Goal: Task Accomplishment & Management: Manage account settings

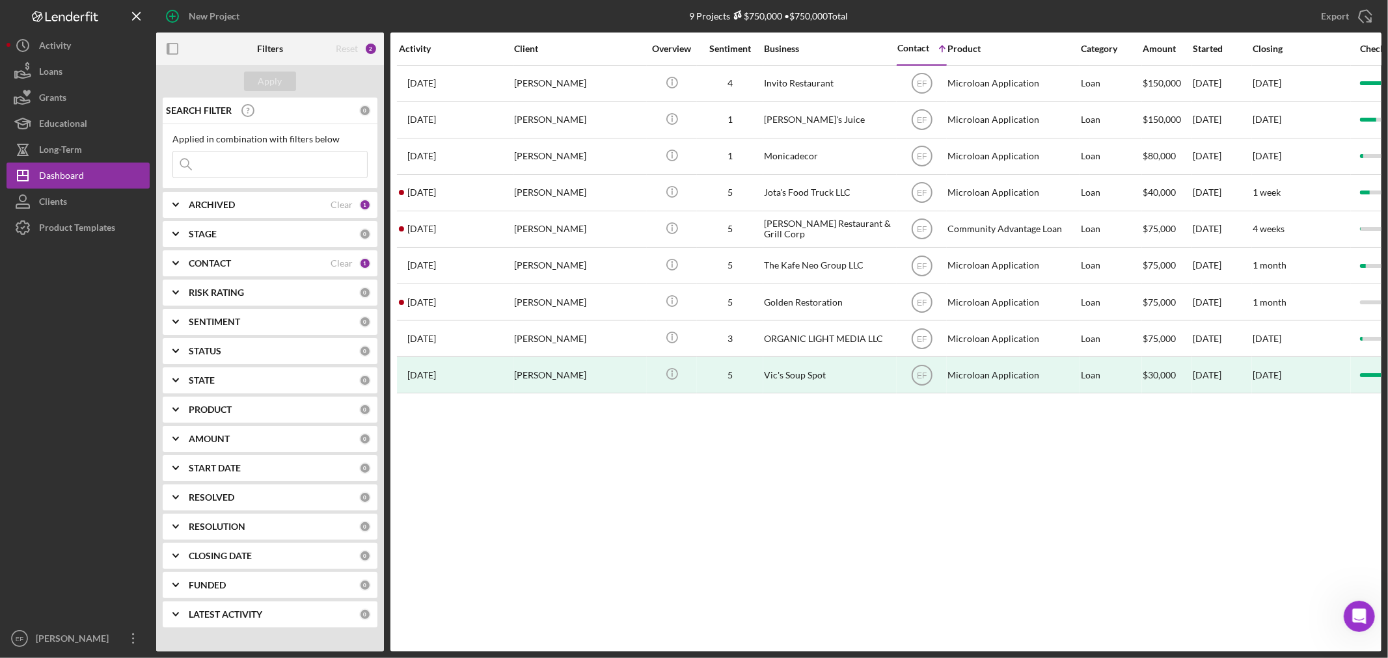
scroll to position [353, 0]
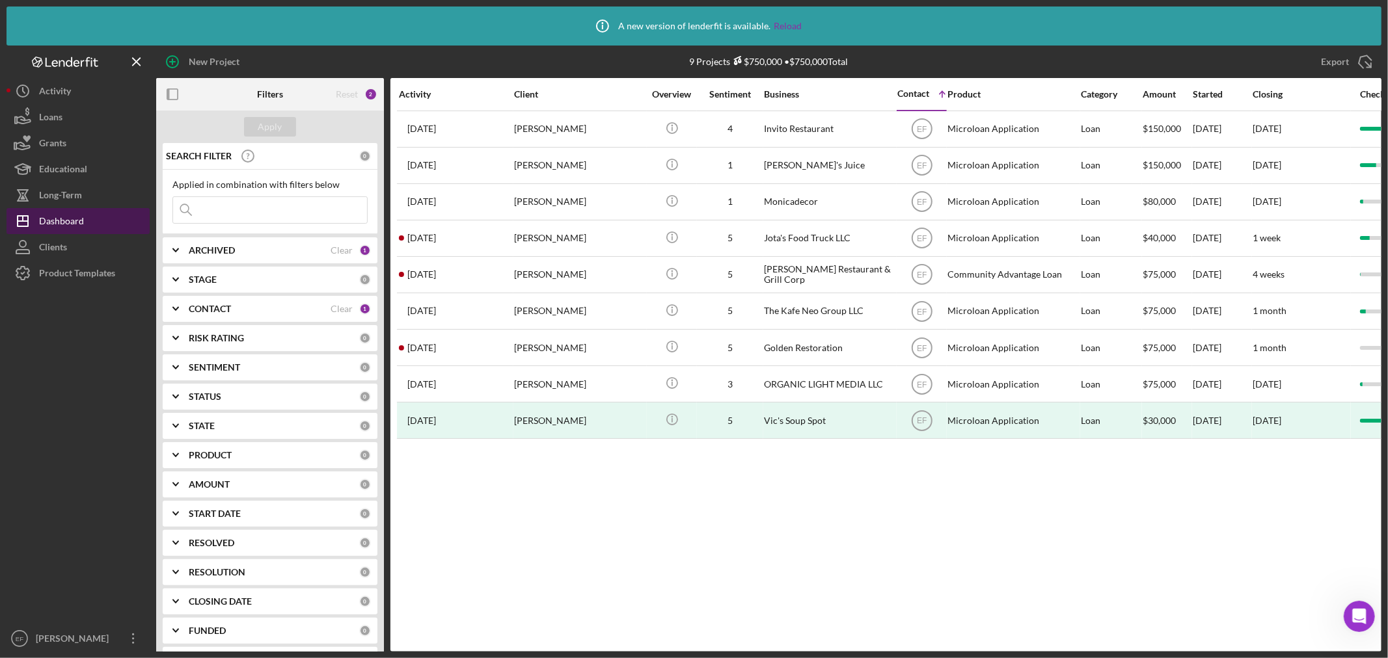
click at [91, 218] on button "Icon/Dashboard Dashboard" at bounding box center [78, 221] width 143 height 26
click at [265, 308] on div "CONTACT" at bounding box center [260, 309] width 142 height 10
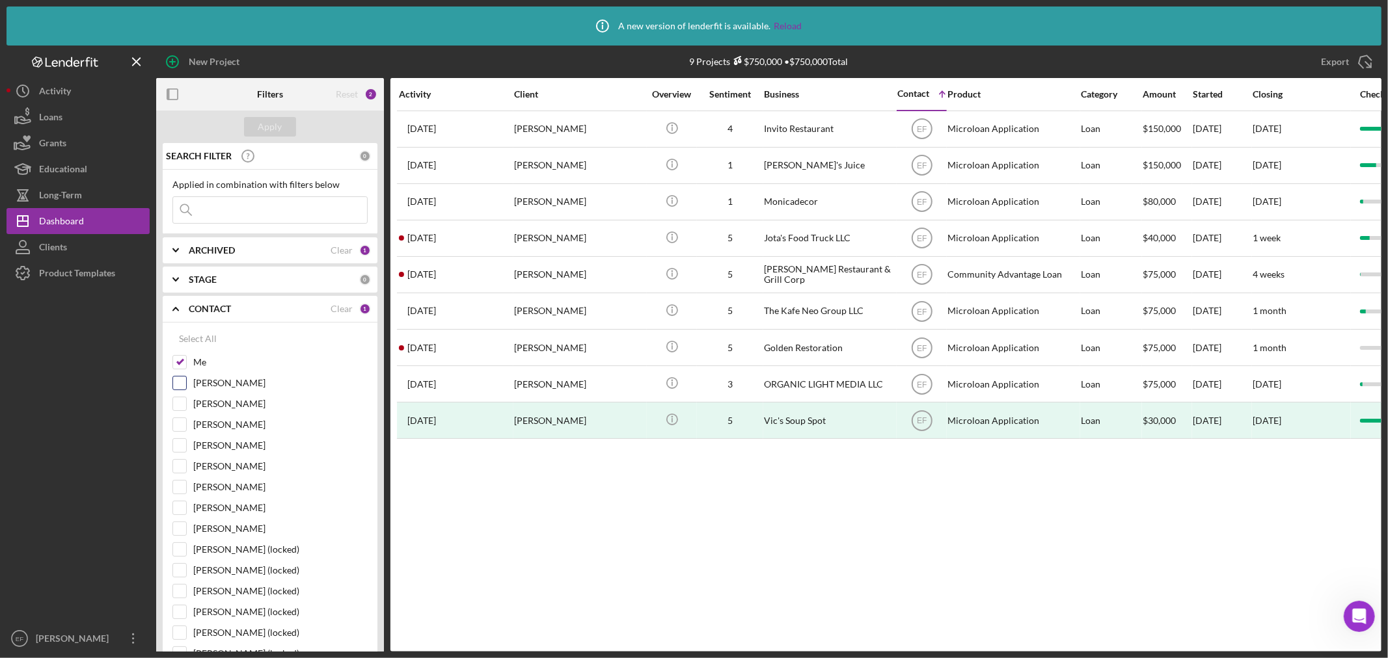
click at [181, 384] on input "[PERSON_NAME]" at bounding box center [179, 383] width 13 height 13
checkbox input "true"
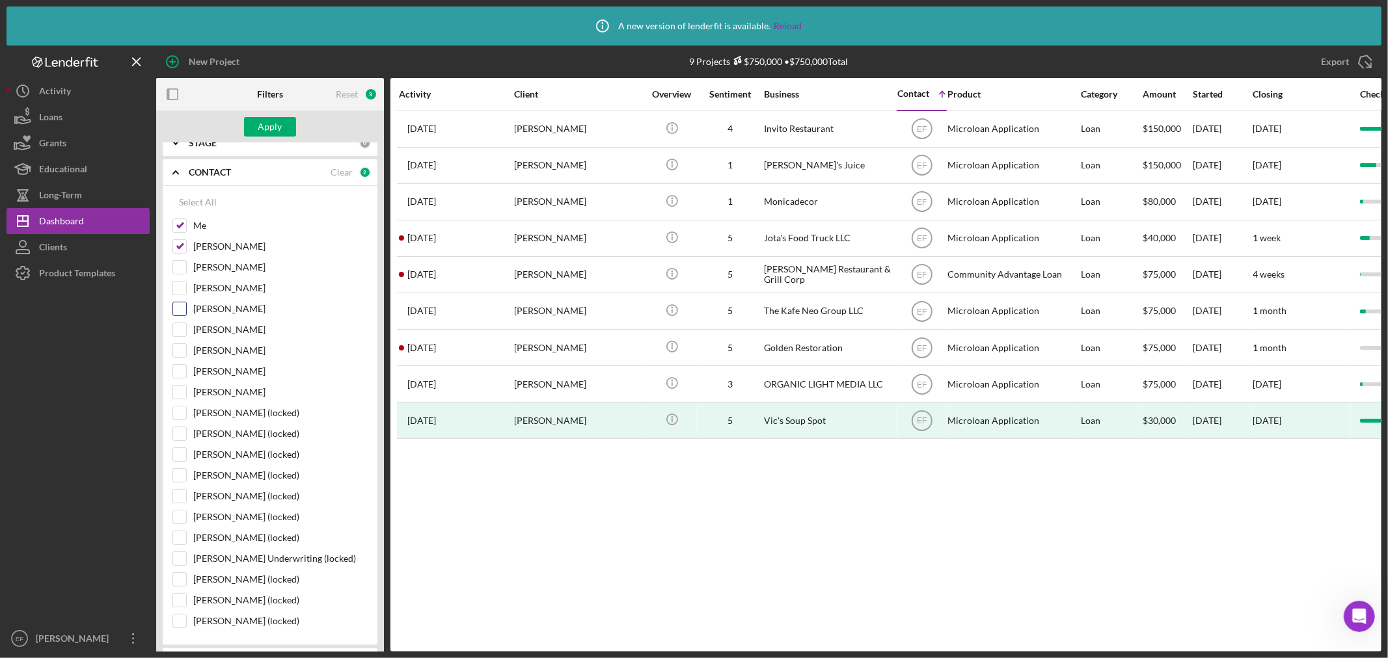
scroll to position [144, 0]
click at [183, 363] on input "[PERSON_NAME]" at bounding box center [179, 363] width 13 height 13
checkbox input "true"
click at [283, 124] on button "Apply" at bounding box center [270, 127] width 52 height 20
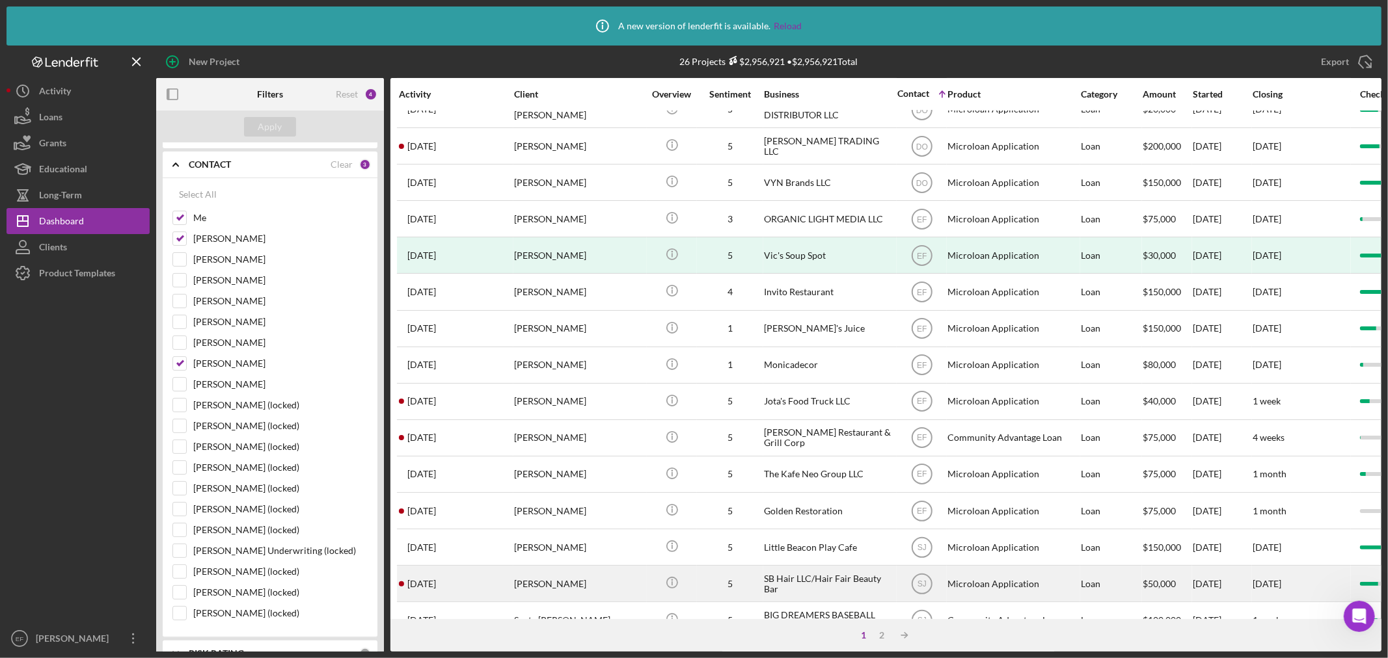
scroll to position [146, 0]
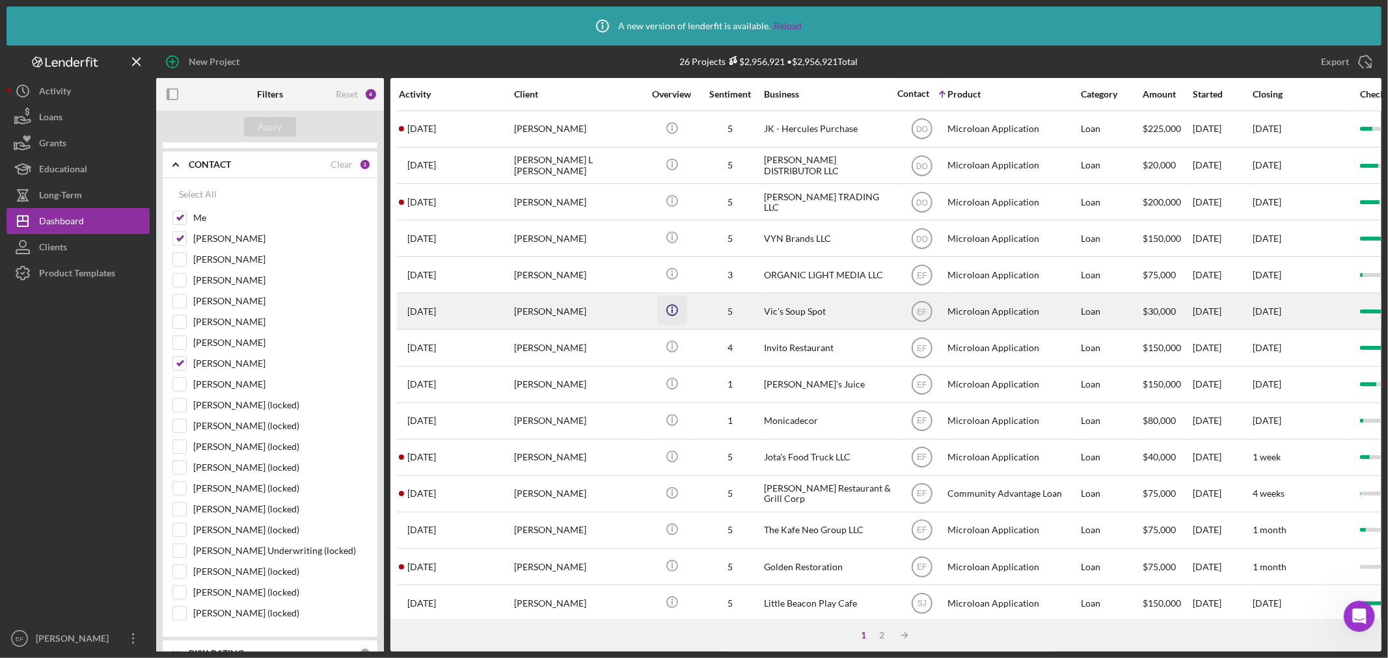
click at [677, 314] on icon "Icon/Info" at bounding box center [671, 310] width 29 height 29
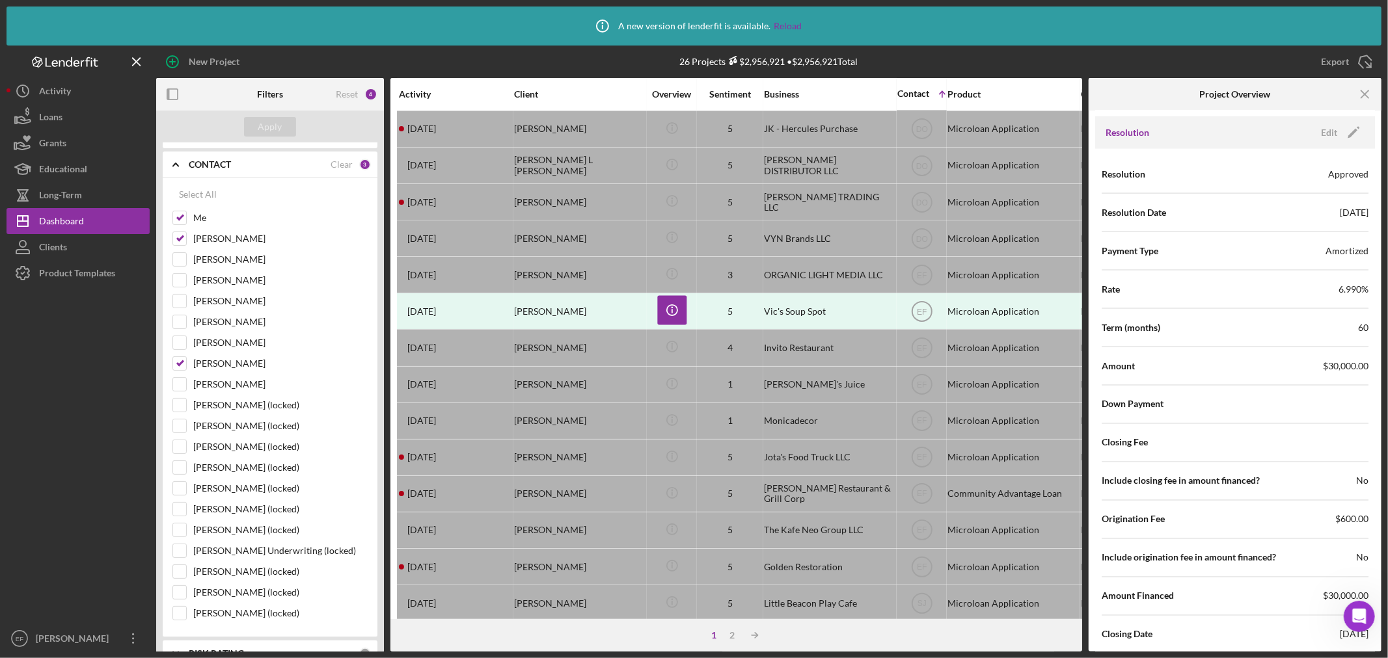
scroll to position [1895, 0]
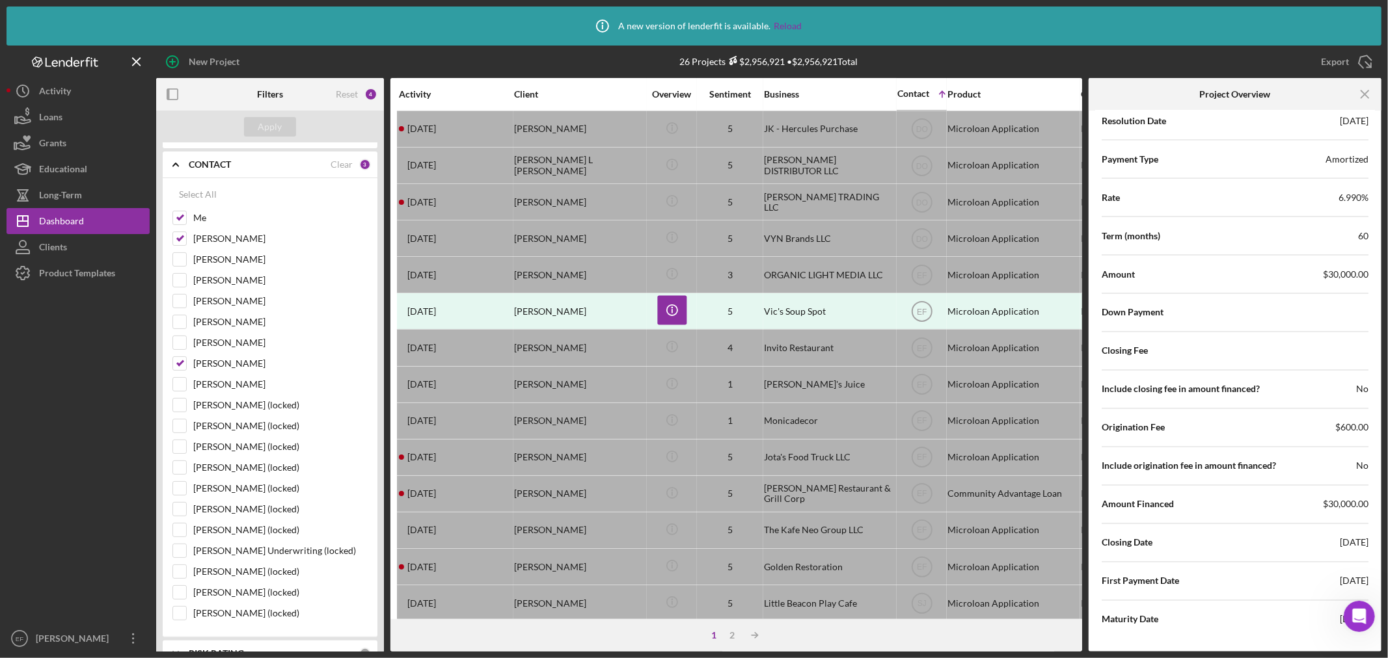
click at [1361, 95] on icon "Icon/Menu Close" at bounding box center [1365, 94] width 29 height 29
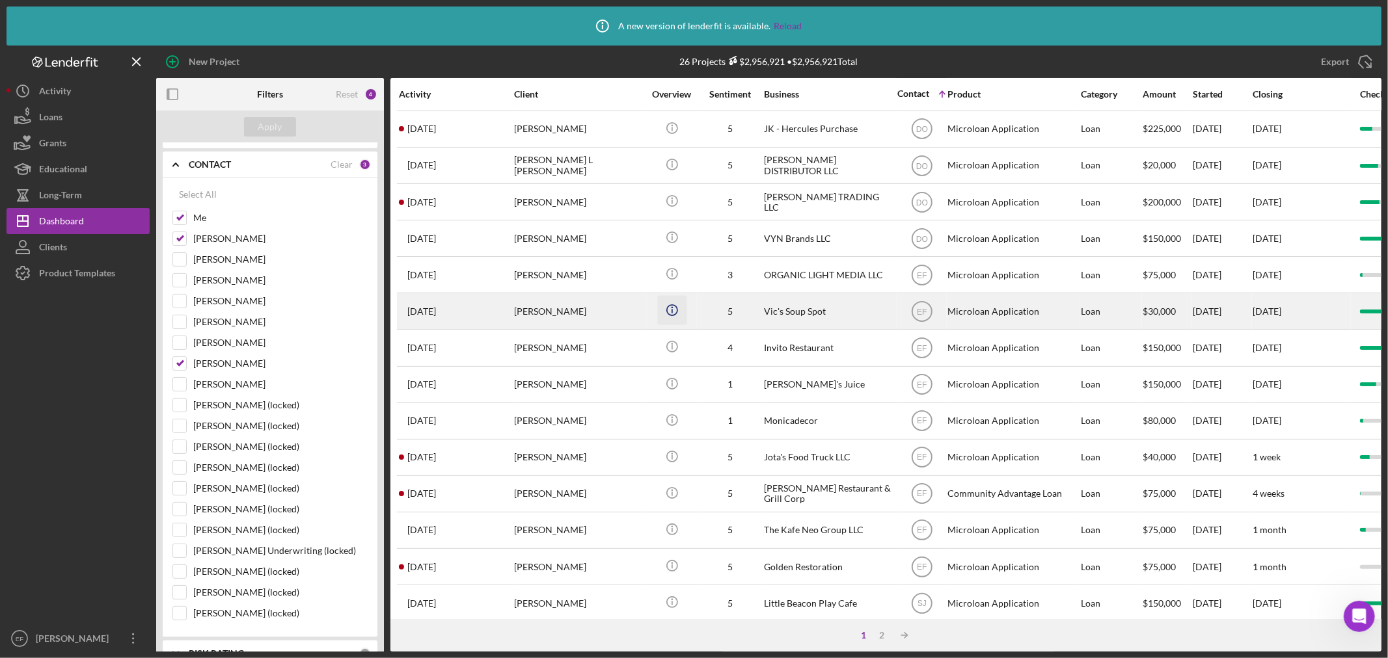
click at [667, 315] on icon "Icon/Info" at bounding box center [671, 310] width 29 height 29
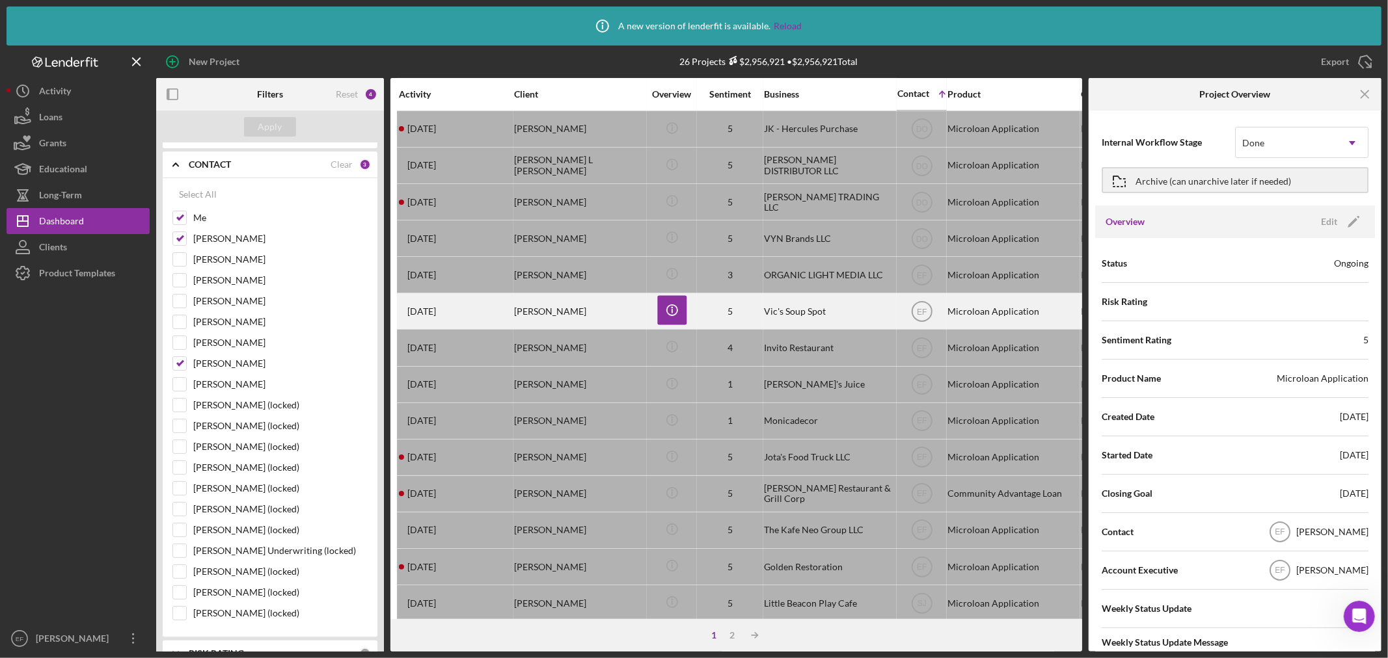
click at [622, 315] on div "[PERSON_NAME]" at bounding box center [579, 311] width 130 height 34
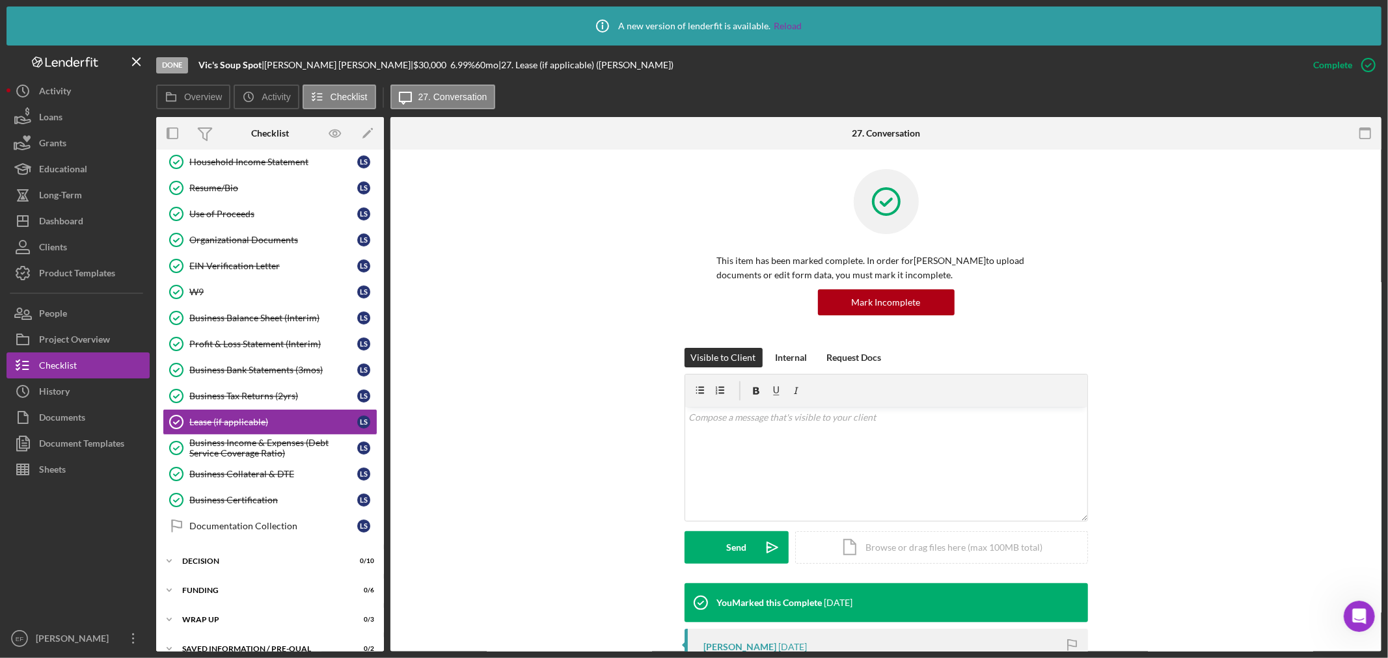
scroll to position [215, 0]
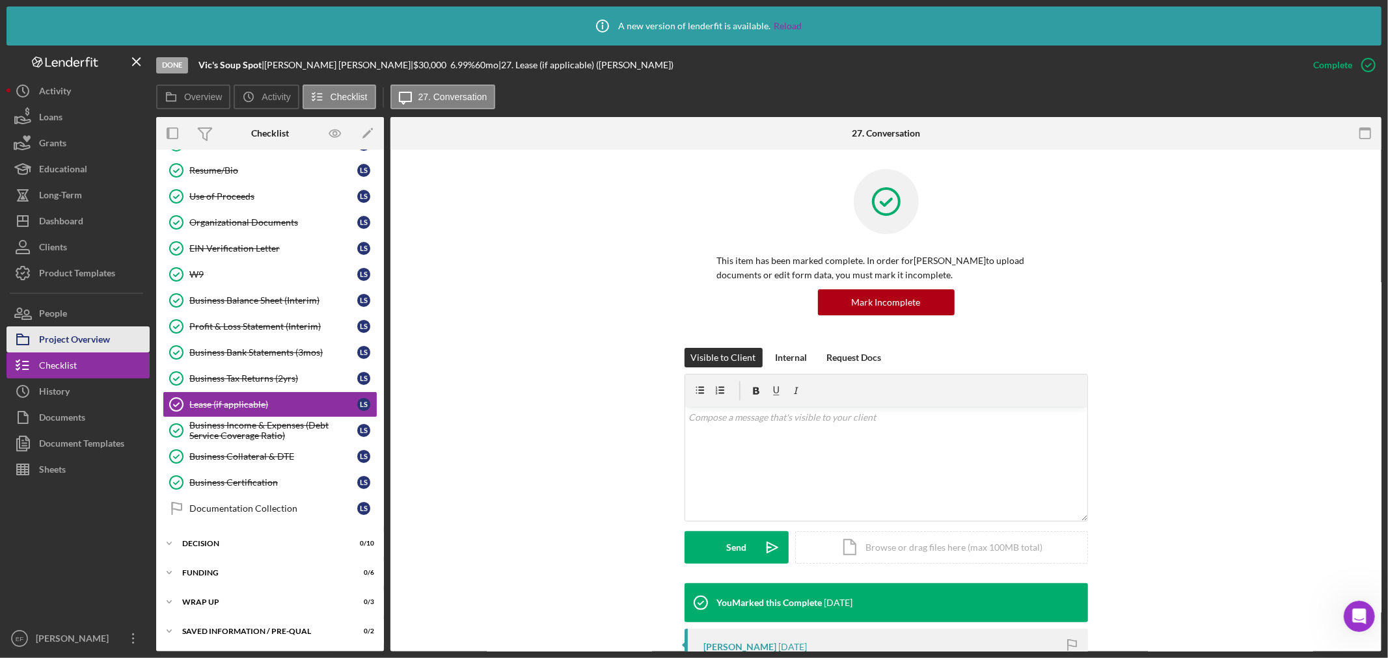
click at [96, 339] on div "Project Overview" at bounding box center [74, 341] width 71 height 29
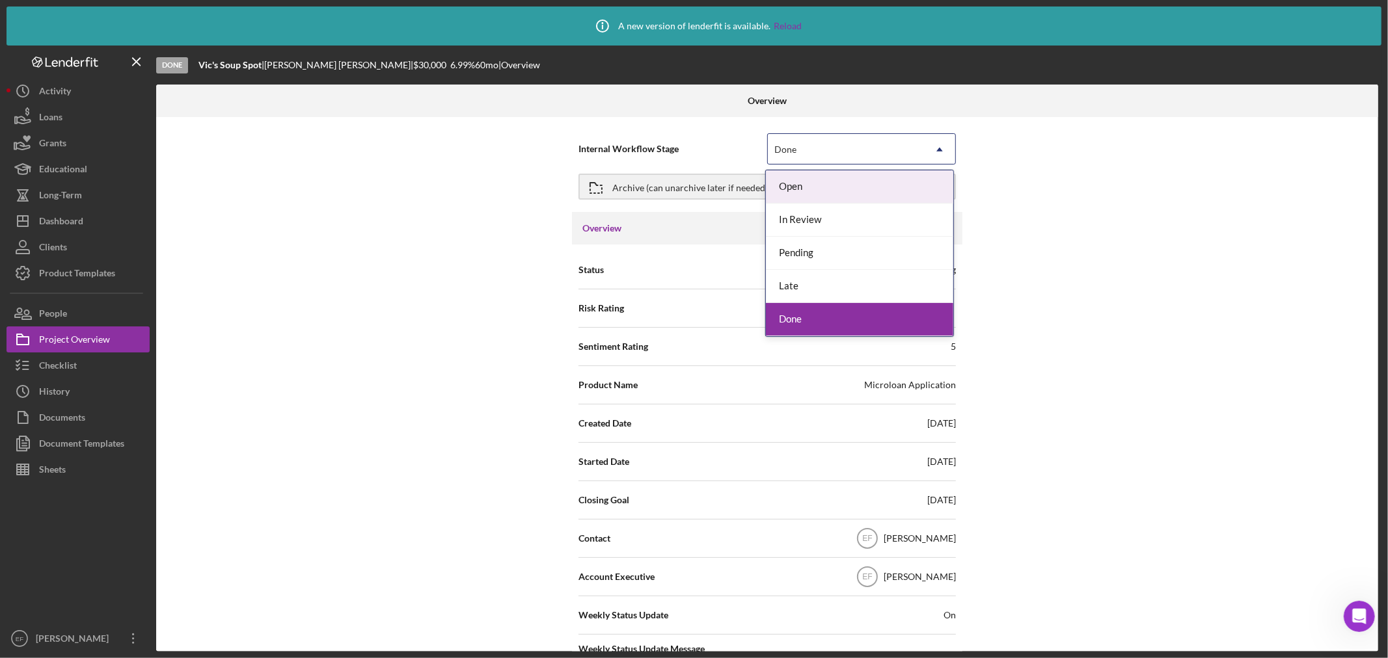
click at [818, 151] on div "Done" at bounding box center [846, 150] width 156 height 30
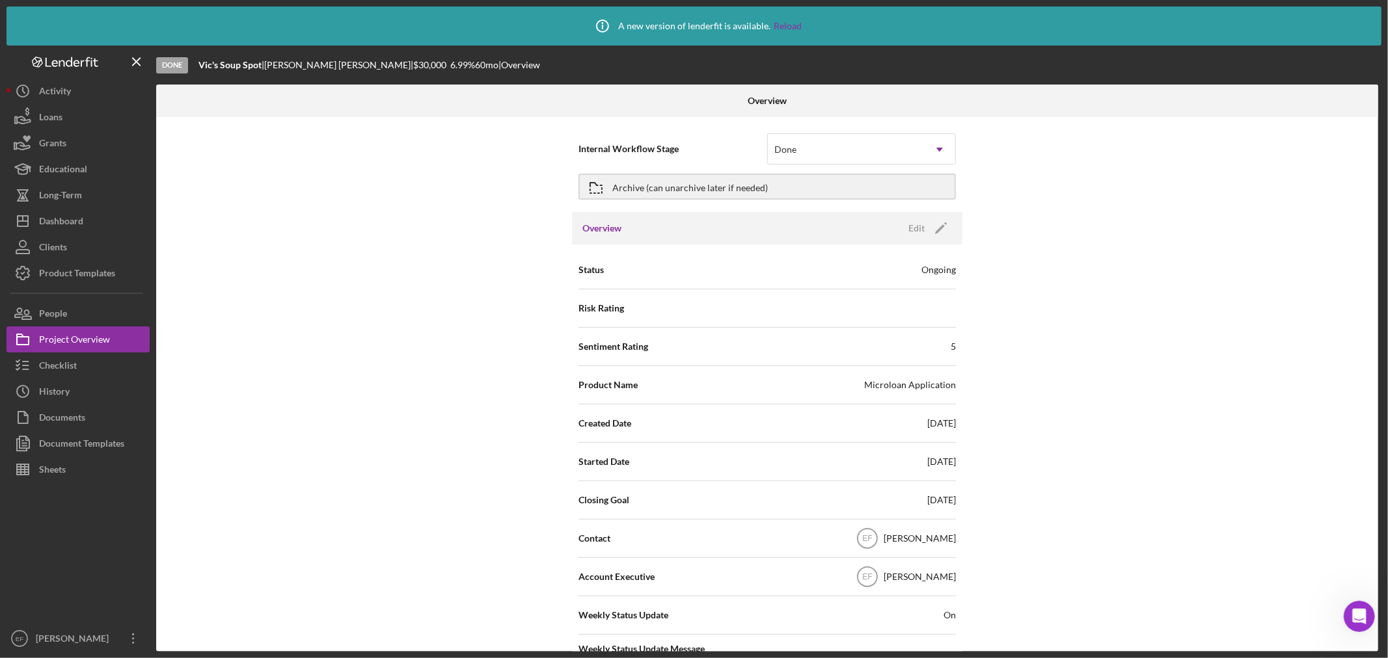
drag, startPoint x: 311, startPoint y: 265, endPoint x: 295, endPoint y: 161, distance: 105.4
click at [310, 264] on div "Internal Workflow Stage Done Icon/Dropdown Arrow Archive (can unarchive later i…" at bounding box center [767, 384] width 1222 height 535
click at [656, 187] on div "Archive (can unarchive later if needed)" at bounding box center [690, 186] width 156 height 23
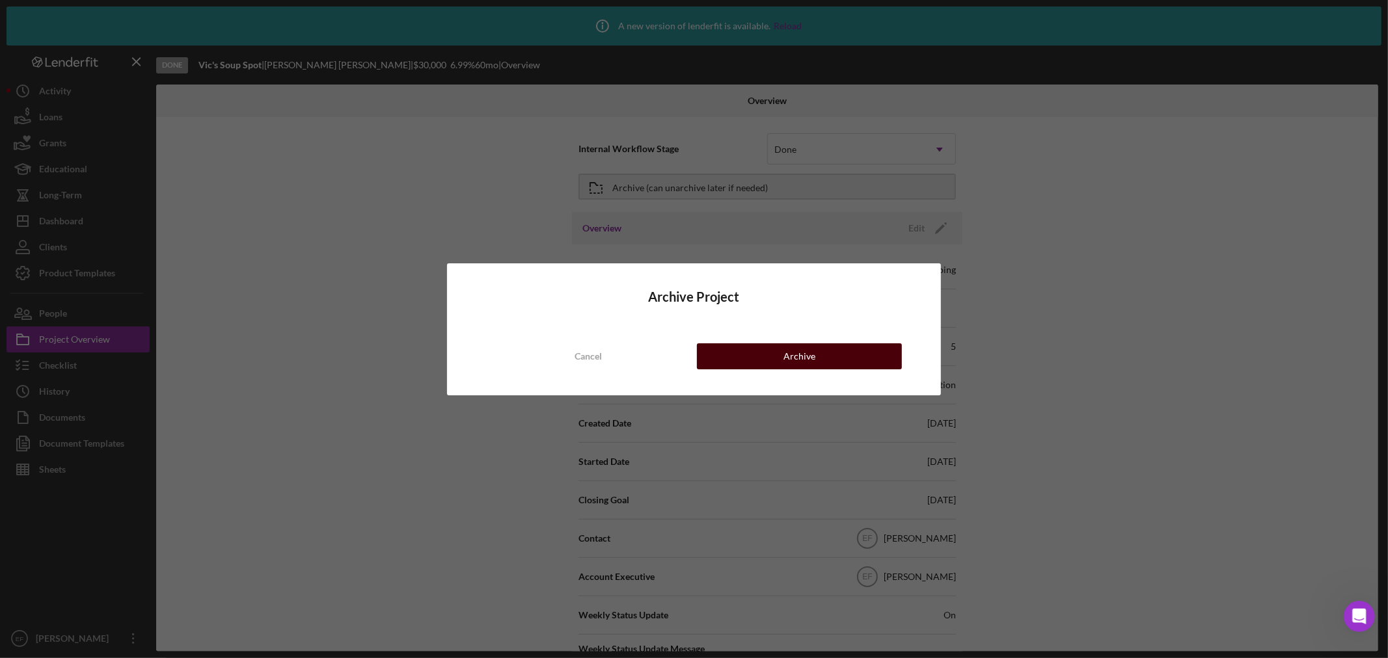
click at [737, 350] on button "Archive" at bounding box center [799, 357] width 205 height 26
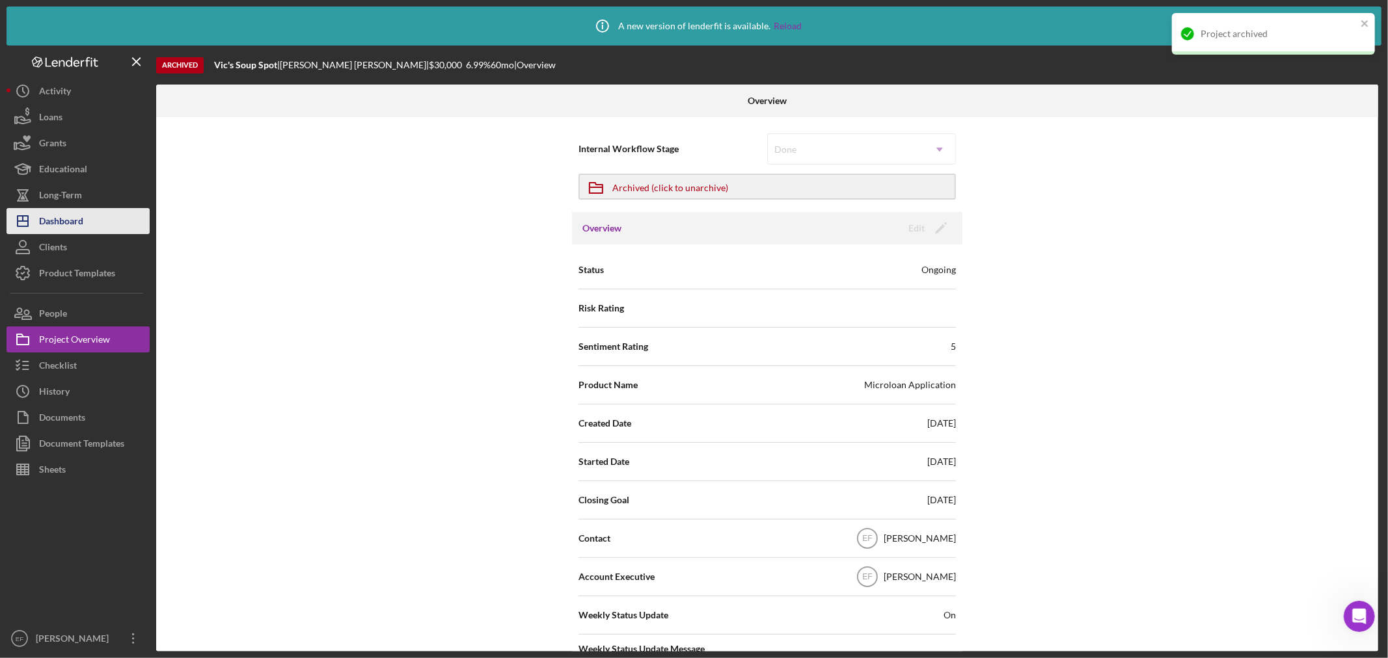
click at [57, 217] on div "Dashboard" at bounding box center [61, 222] width 44 height 29
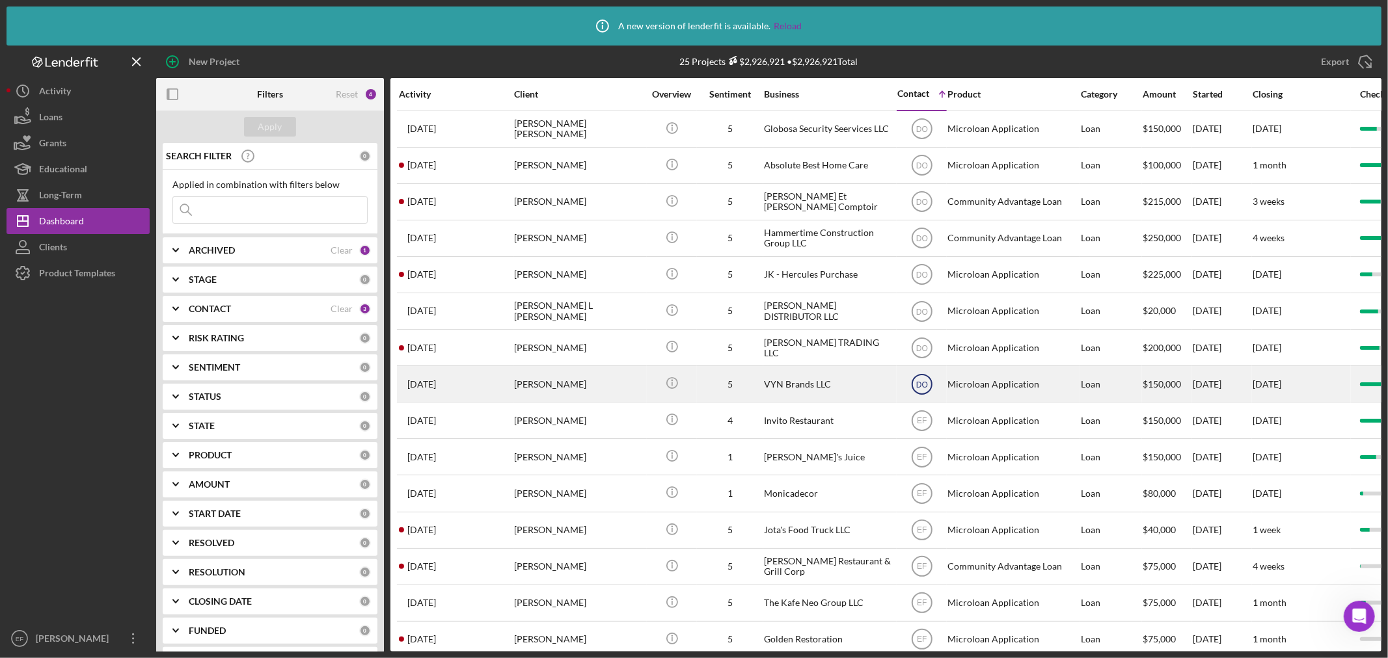
click at [917, 382] on icon "DO" at bounding box center [922, 384] width 33 height 33
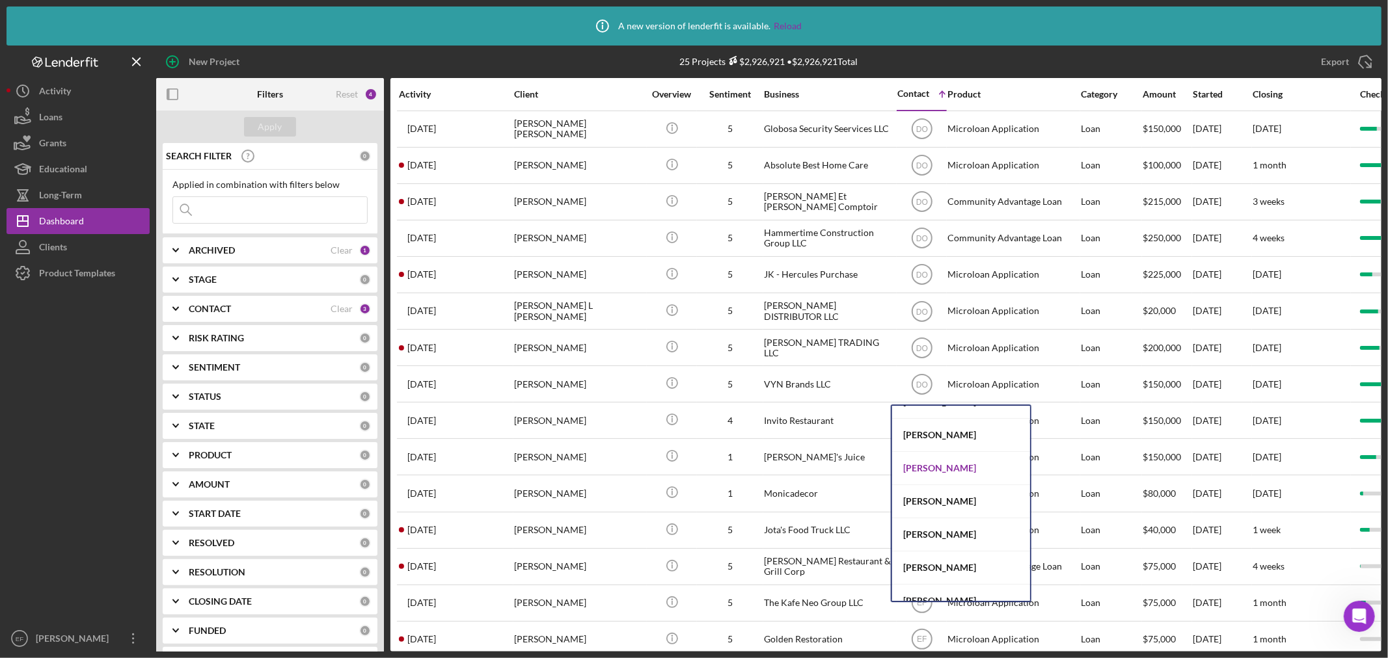
scroll to position [103, 0]
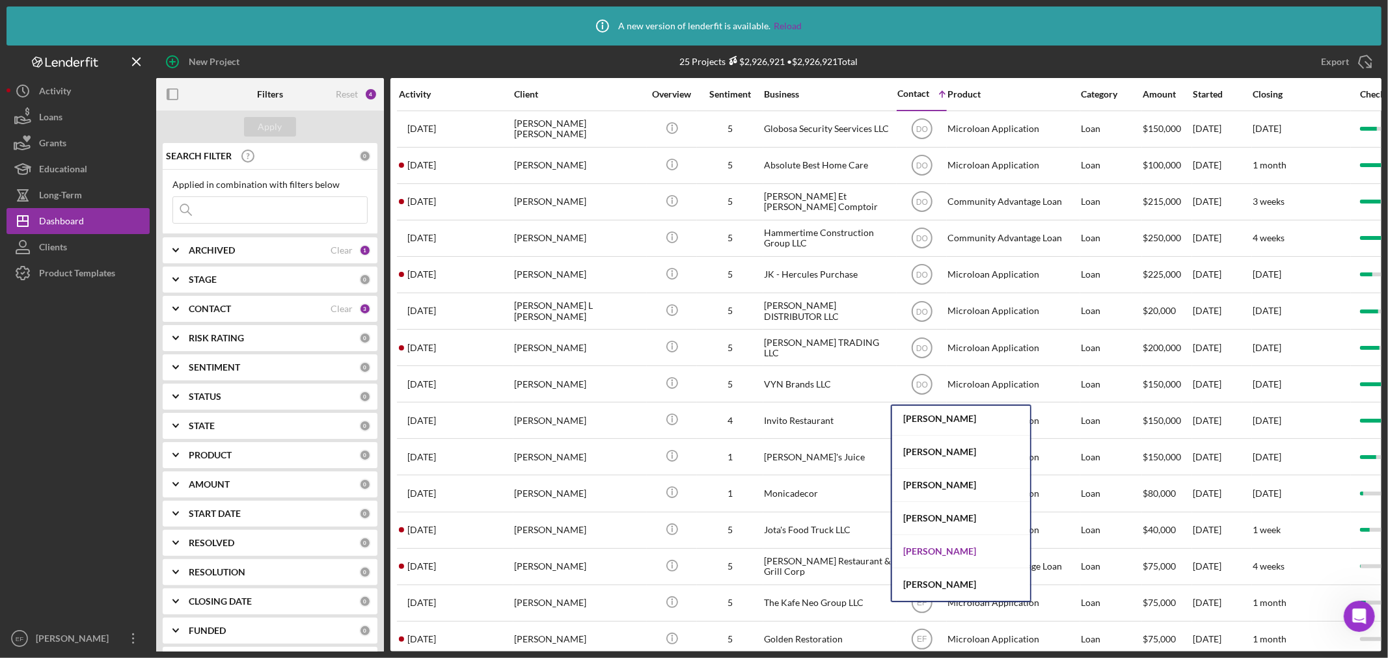
click at [923, 548] on div "[PERSON_NAME]" at bounding box center [961, 551] width 138 height 33
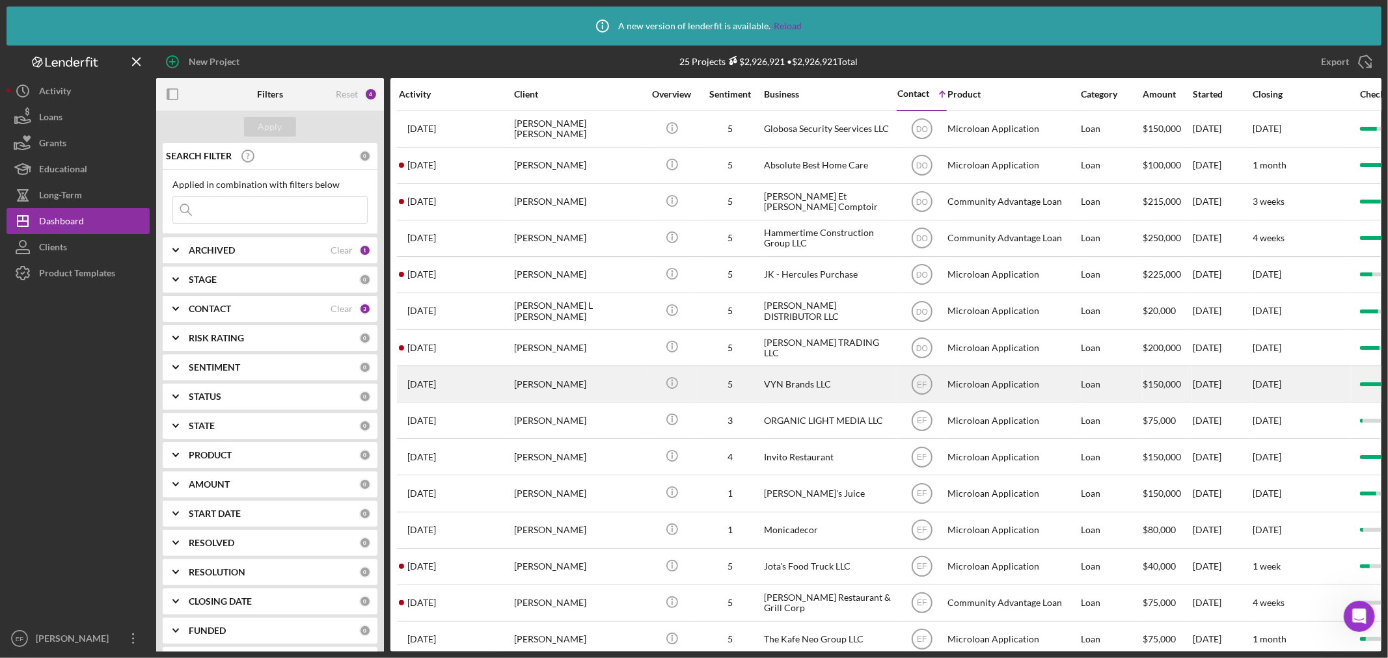
click at [835, 386] on div "VYN Brands LLC" at bounding box center [829, 384] width 130 height 34
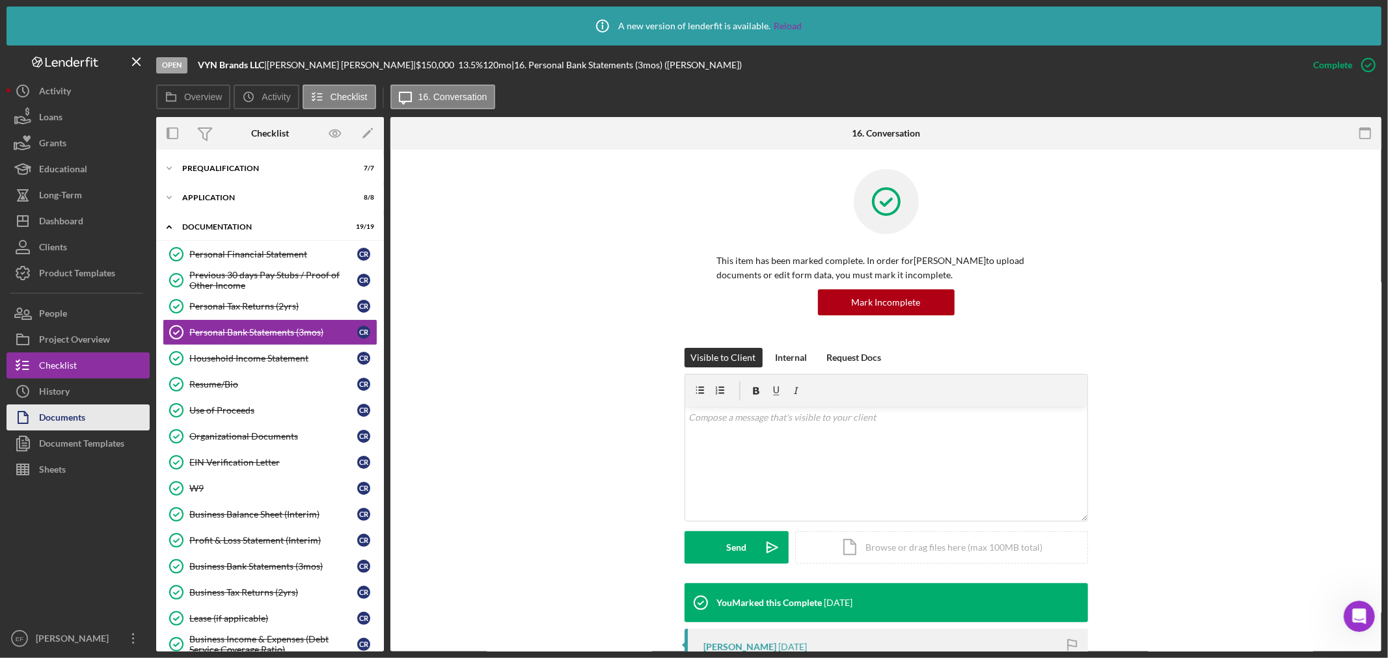
click at [63, 416] on div "Documents" at bounding box center [62, 419] width 46 height 29
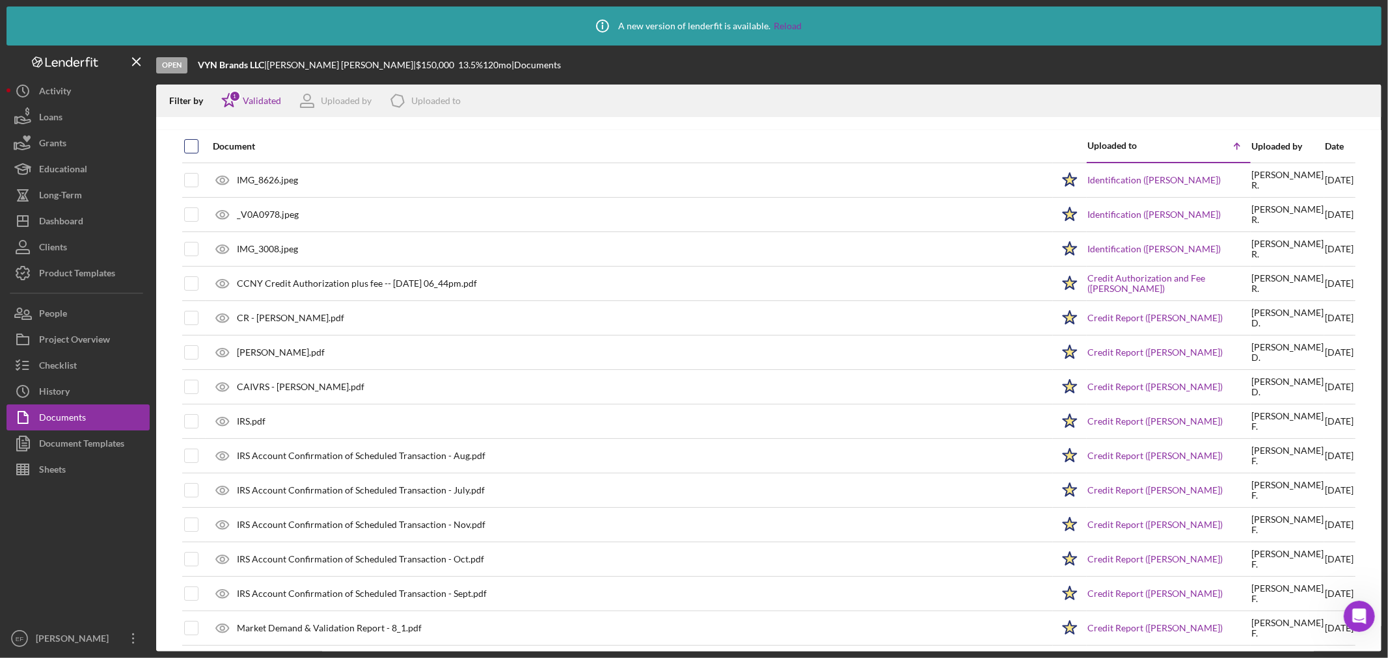
click at [185, 142] on input "checkbox" at bounding box center [191, 146] width 13 height 13
checkbox input "true"
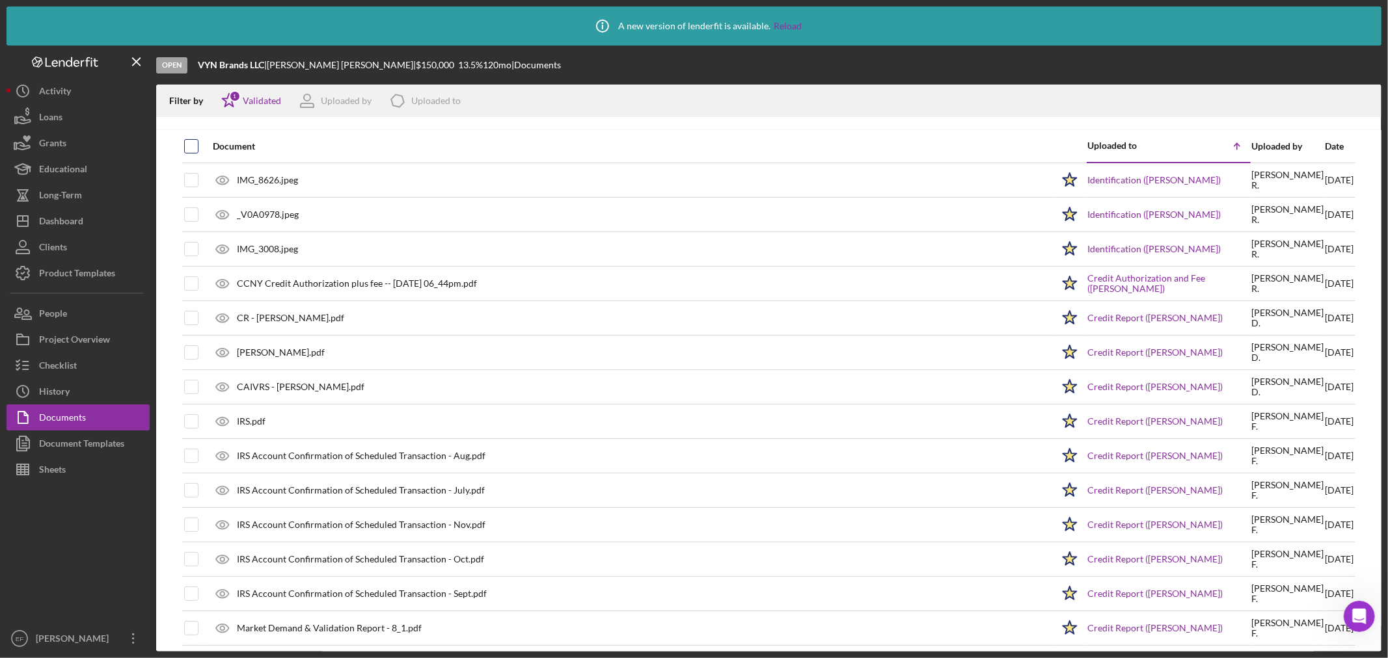
checkbox input "true"
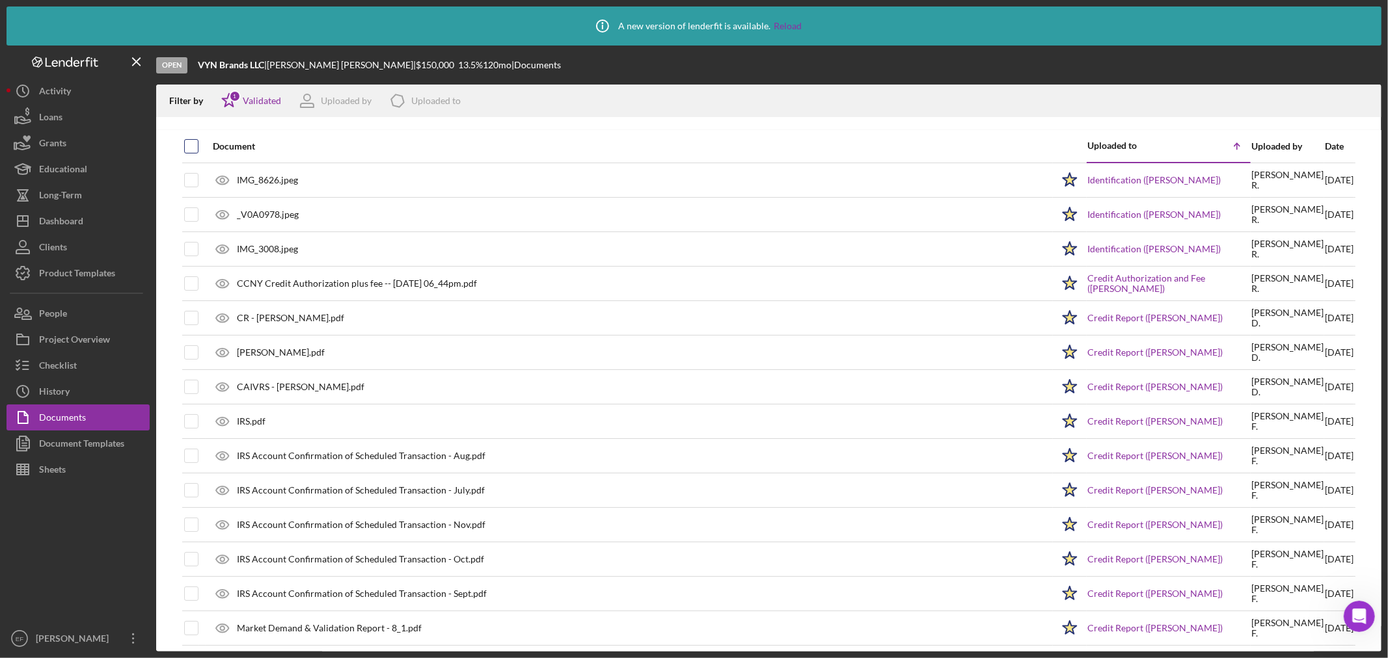
checkbox input "true"
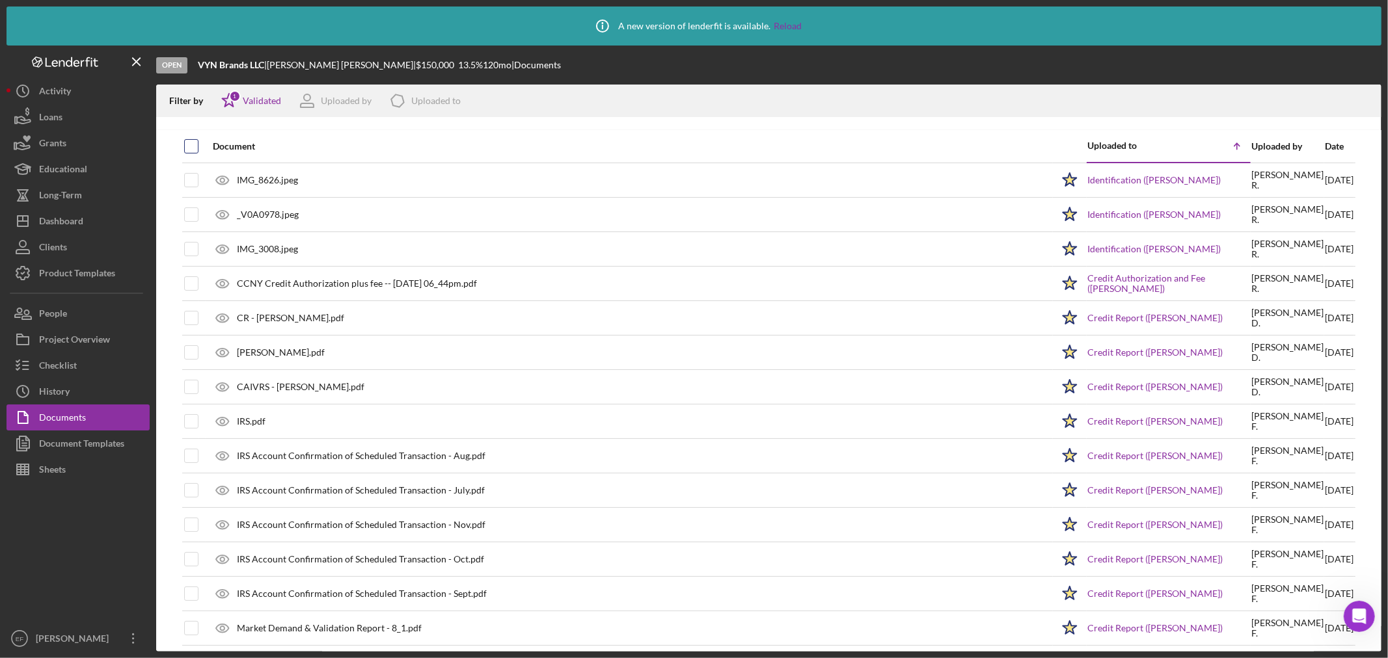
checkbox input "true"
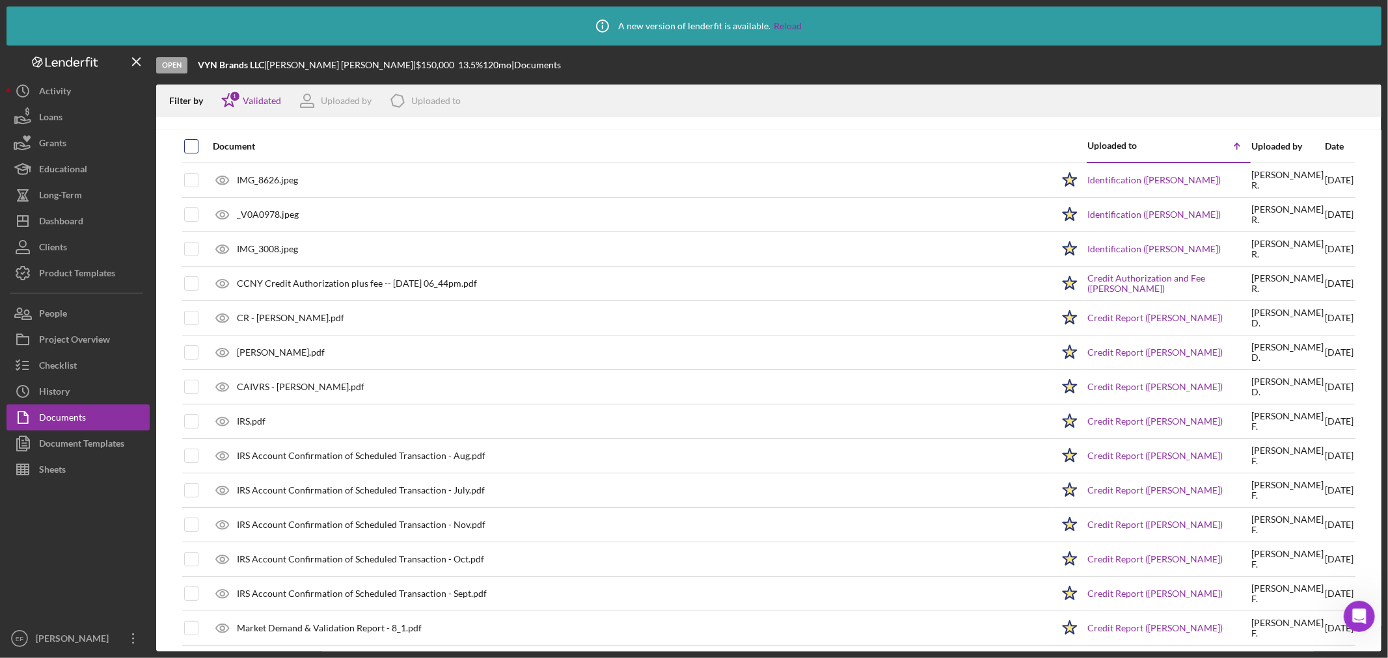
checkbox input "true"
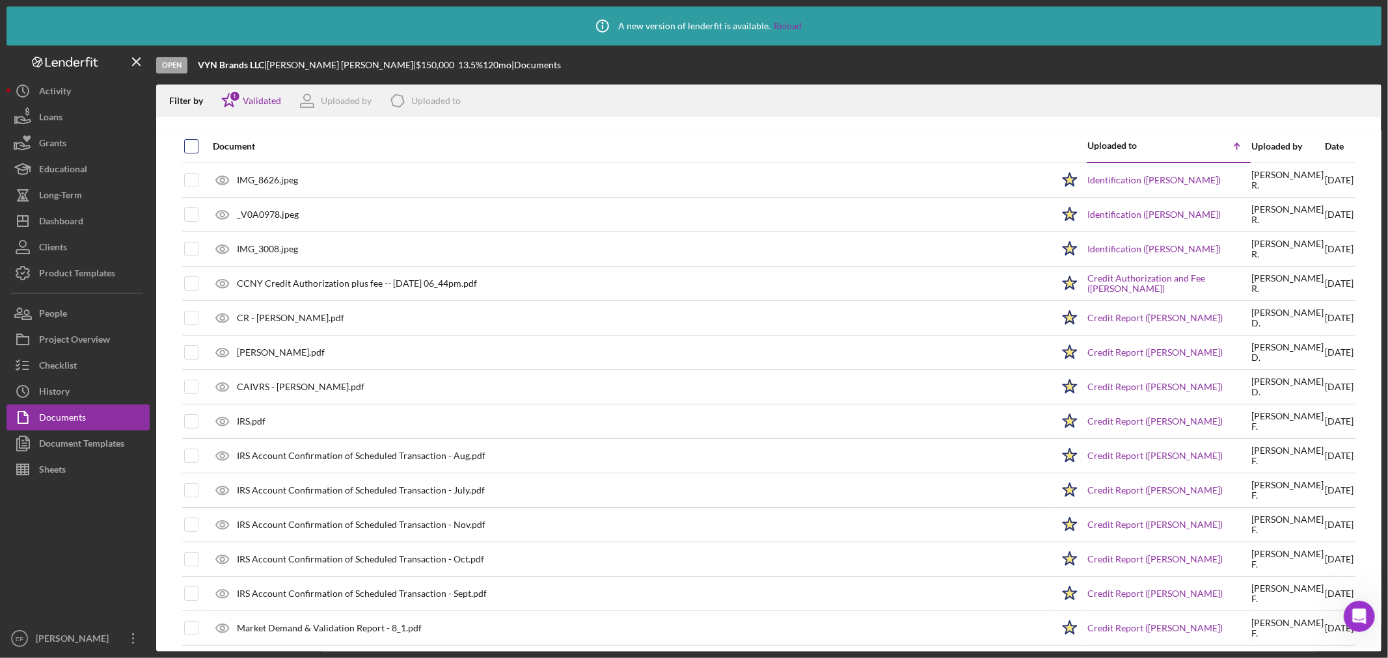
checkbox input "true"
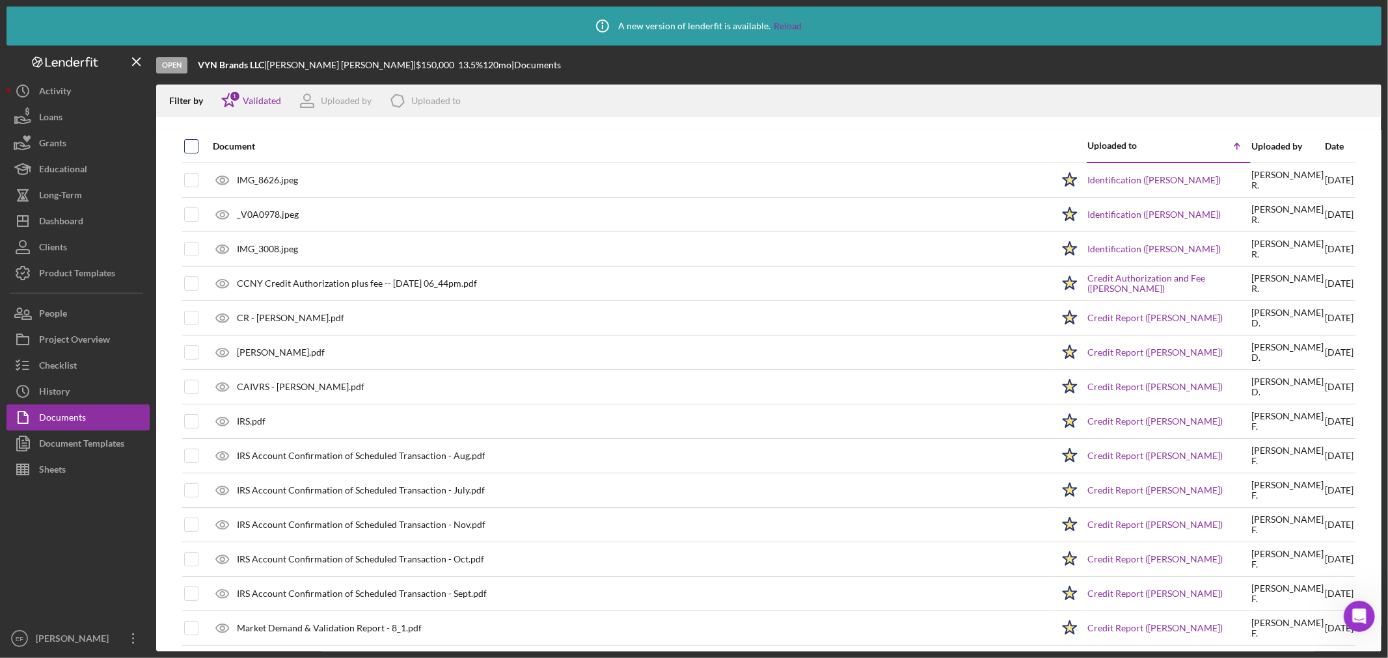
checkbox input "true"
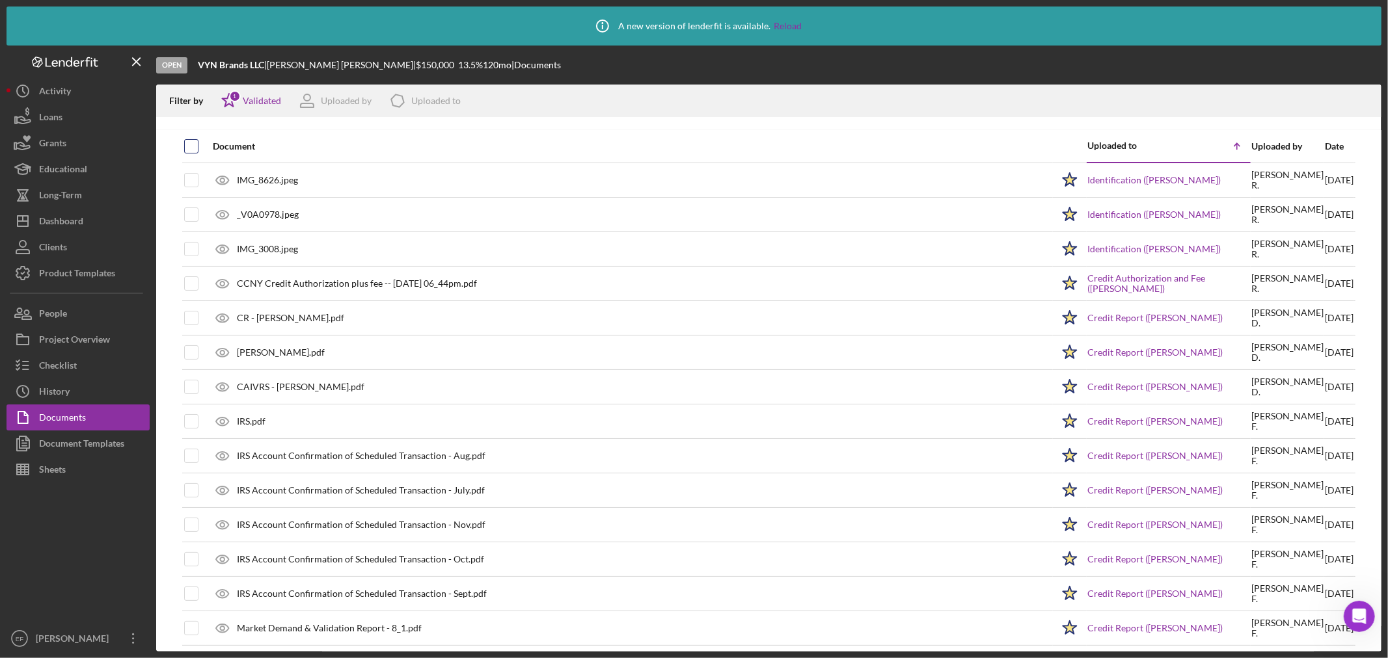
checkbox input "true"
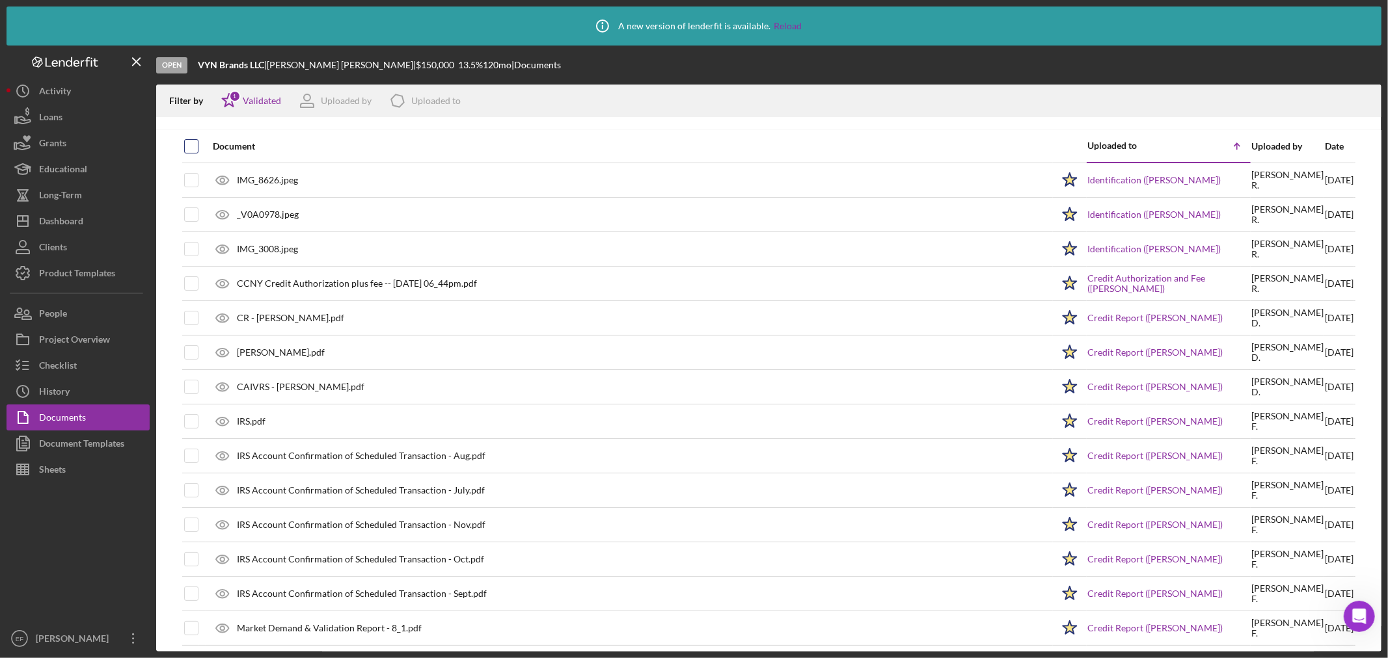
checkbox input "true"
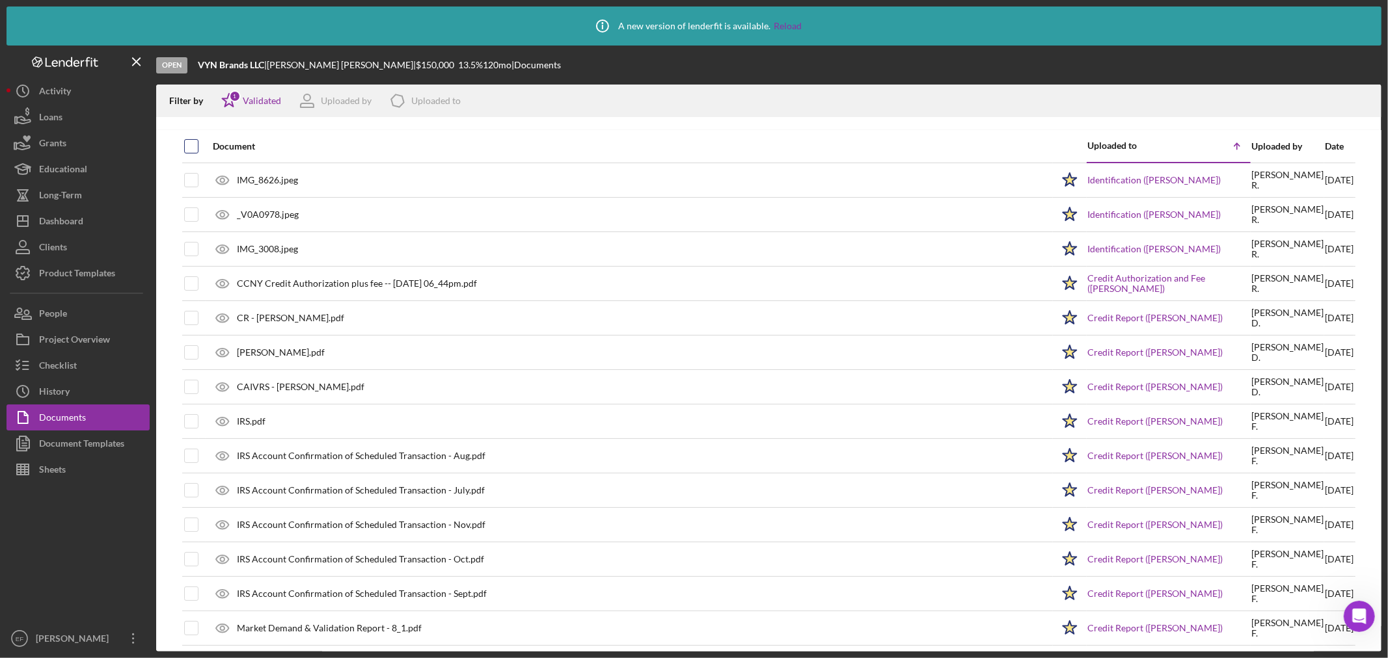
checkbox input "true"
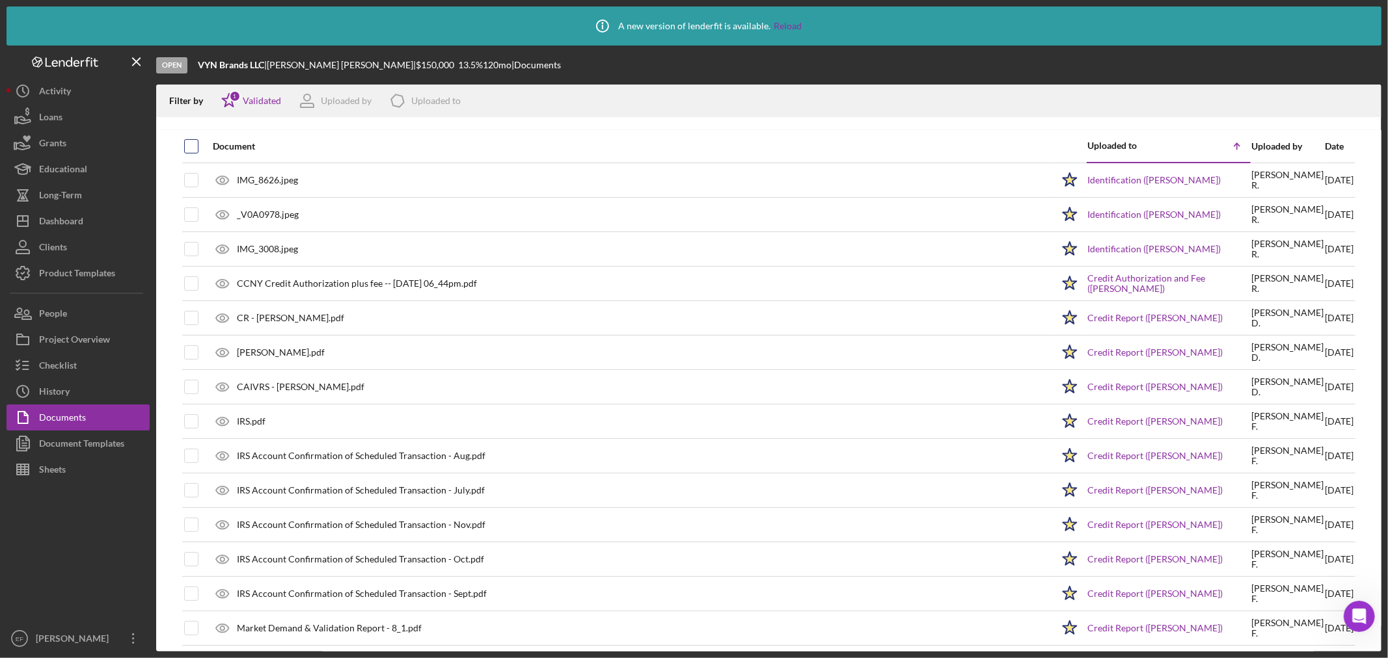
checkbox input "true"
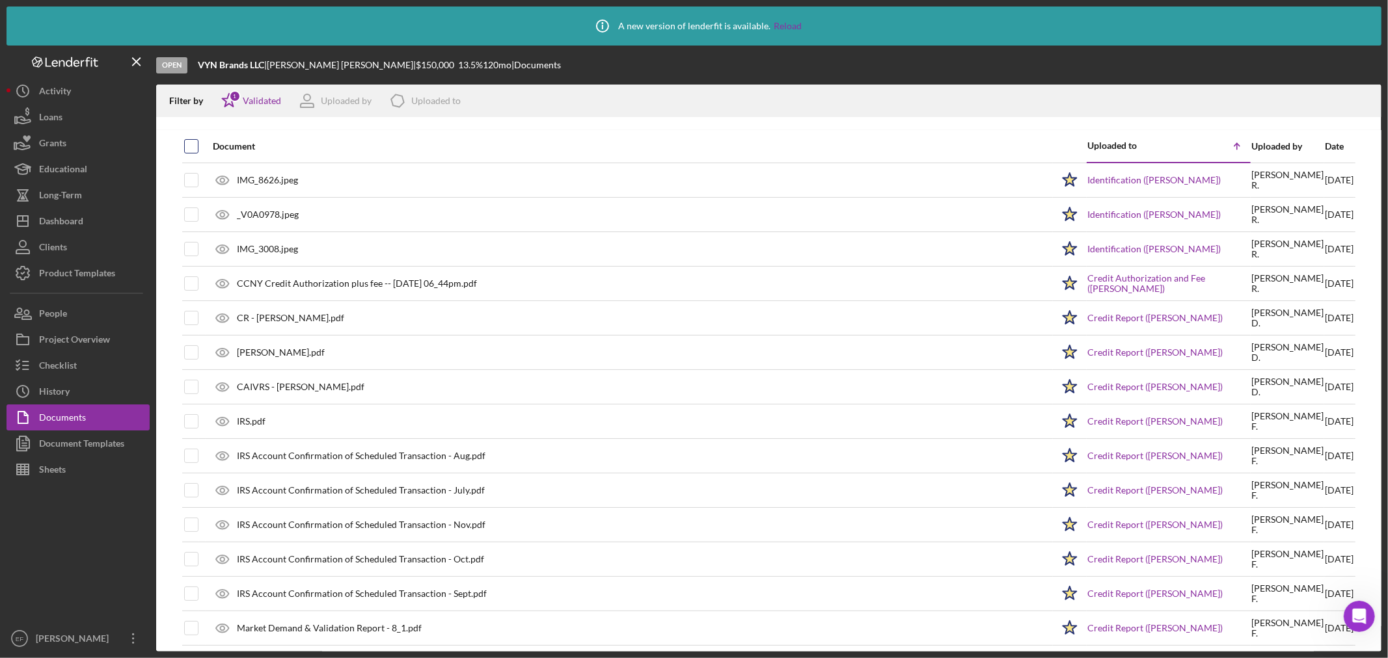
checkbox input "true"
click at [1363, 102] on icon "Icon/Download" at bounding box center [1365, 101] width 29 height 29
click at [69, 360] on div "Checklist" at bounding box center [58, 367] width 38 height 29
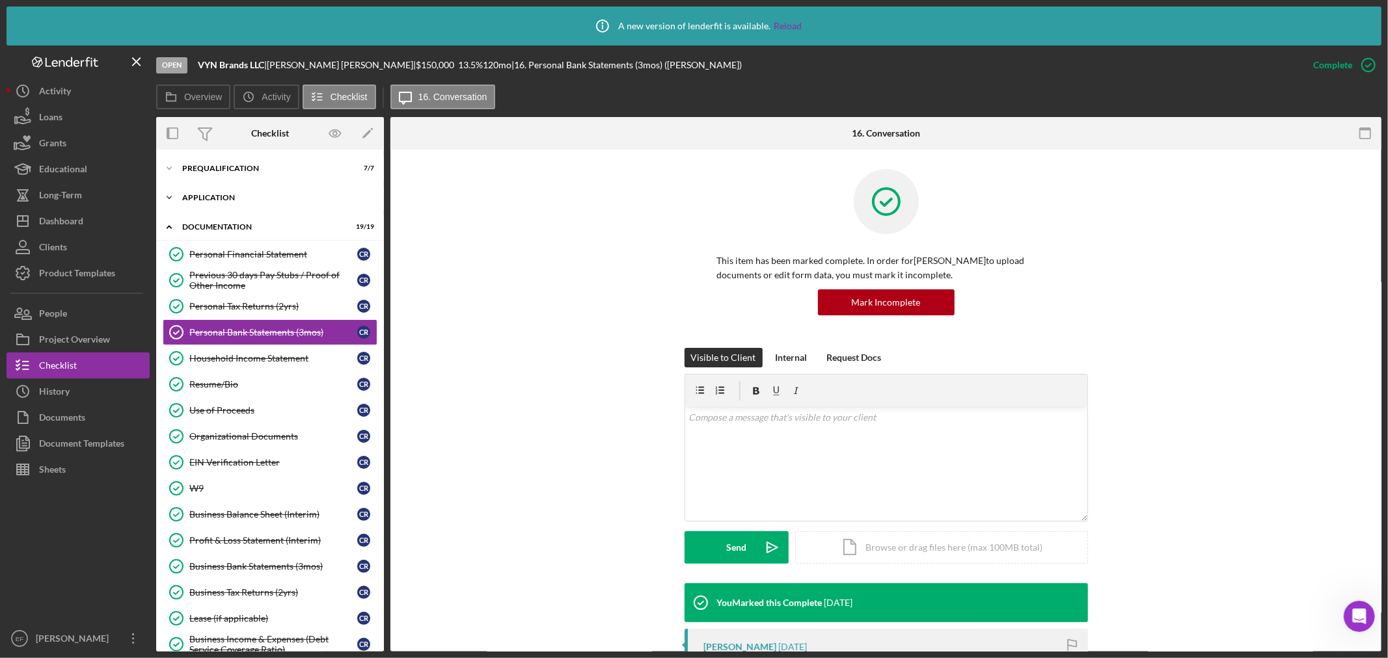
click at [226, 185] on div "Icon/Expander Application 8 / 8" at bounding box center [270, 198] width 228 height 26
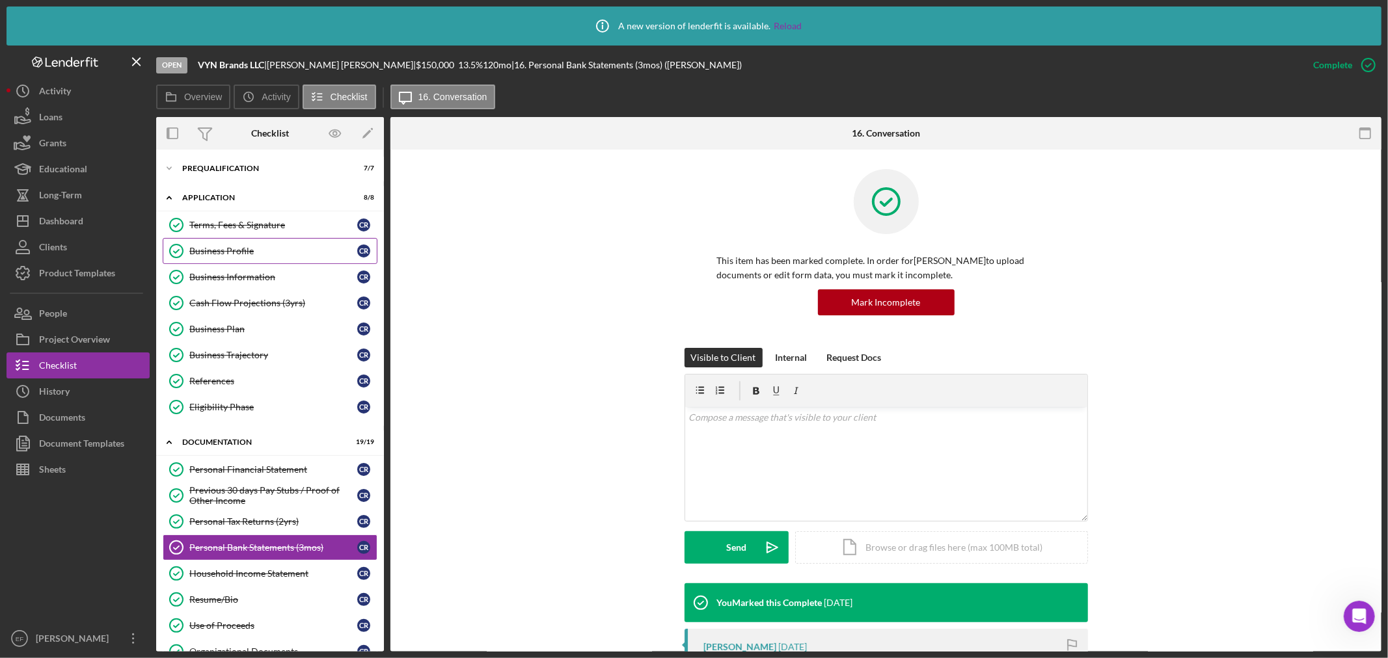
click at [225, 244] on link "Business Profile Business Profile C R" at bounding box center [270, 251] width 215 height 26
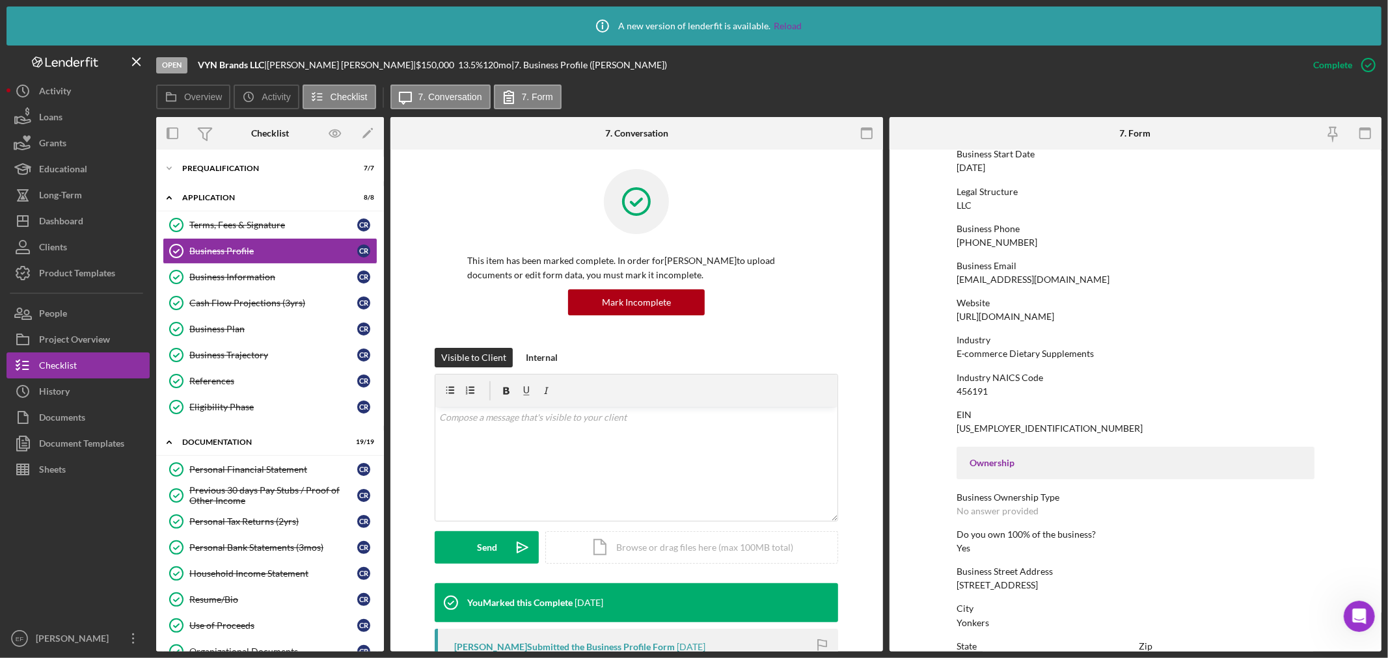
scroll to position [144, 0]
